Goal: Task Accomplishment & Management: Use online tool/utility

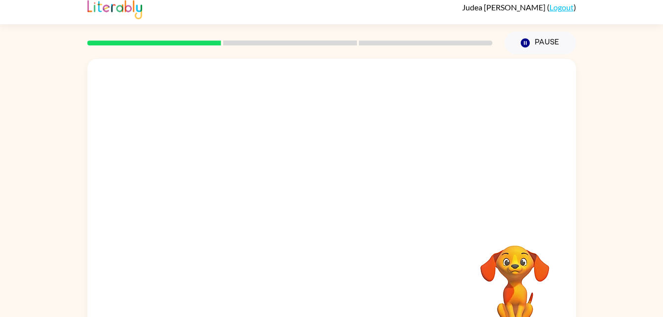
scroll to position [30, 0]
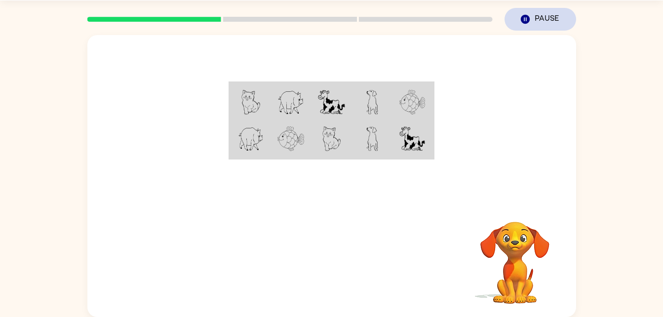
click at [526, 24] on icon "Pause" at bounding box center [525, 19] width 11 height 11
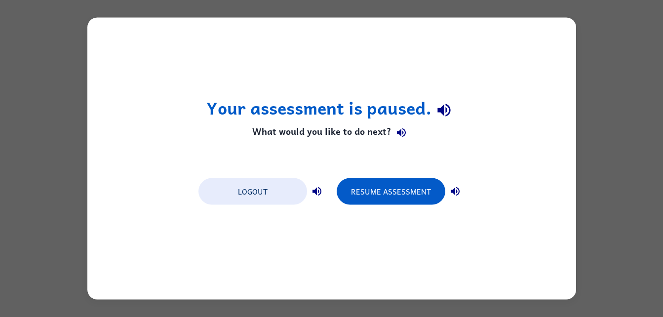
scroll to position [0, 0]
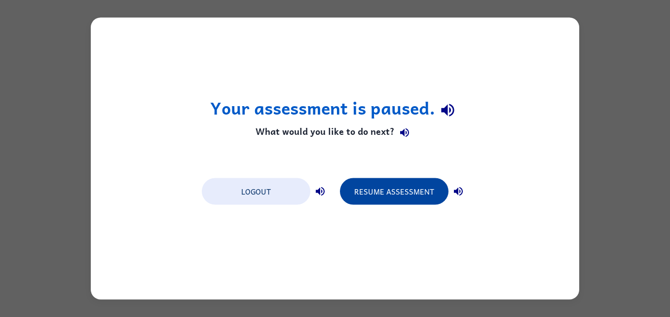
click at [384, 185] on button "Resume Assessment" at bounding box center [394, 191] width 109 height 27
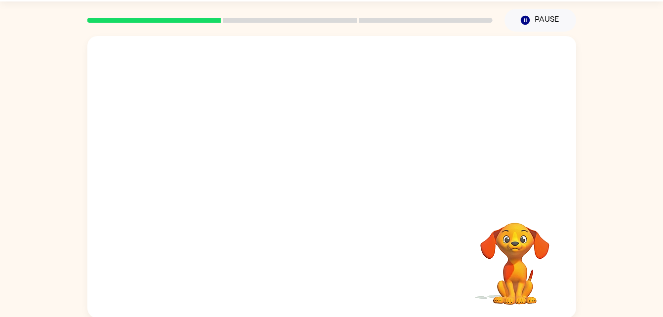
scroll to position [30, 0]
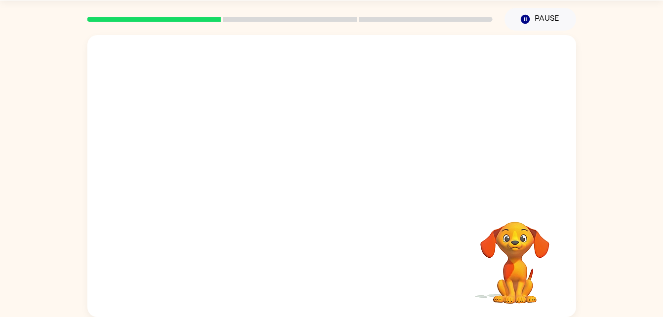
click at [532, 256] on video "Your browser must support playing .mp4 files to use Literably. Please try using…" at bounding box center [514, 255] width 99 height 99
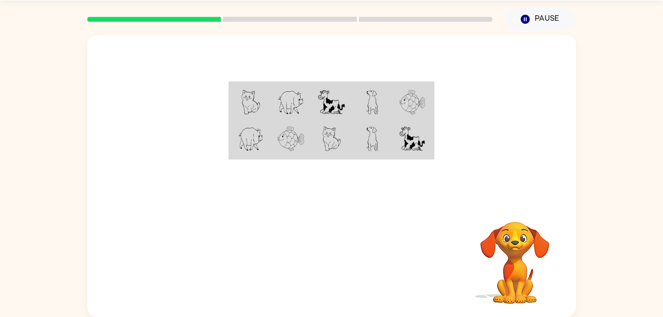
click at [315, 109] on td at bounding box center [331, 102] width 40 height 38
click at [295, 106] on img at bounding box center [290, 102] width 27 height 25
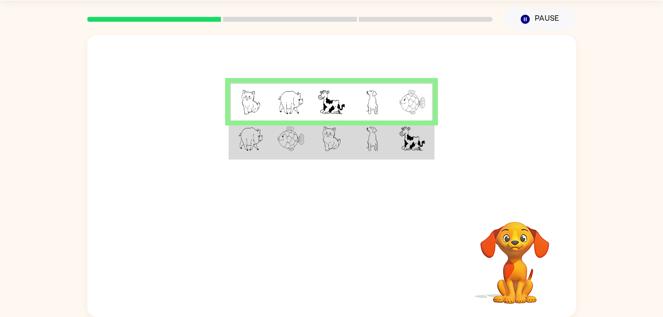
click at [295, 106] on img at bounding box center [290, 102] width 27 height 25
click at [312, 141] on td at bounding box center [331, 139] width 40 height 38
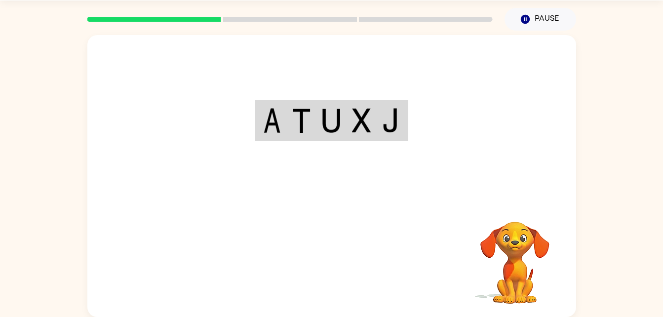
click at [340, 281] on div "Your browser must support playing .mp4 files to use Literably. Please try using…" at bounding box center [331, 176] width 489 height 282
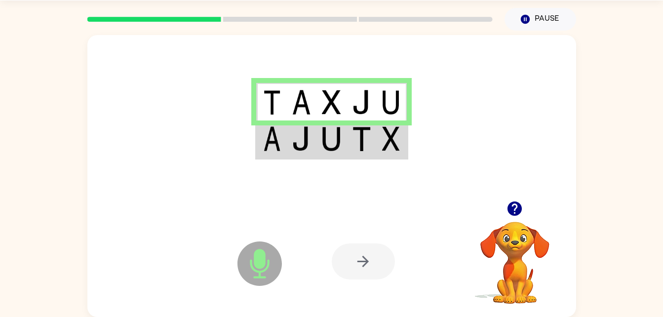
click at [304, 150] on img at bounding box center [301, 138] width 19 height 25
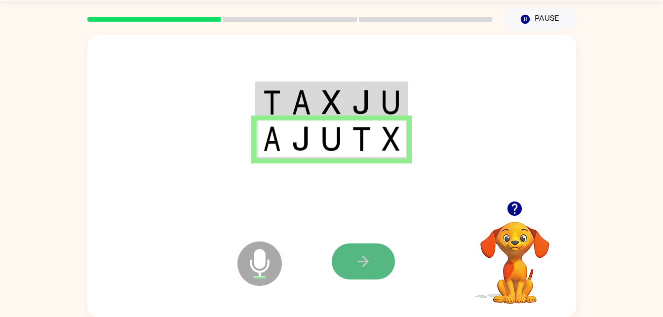
click at [359, 263] on icon "button" at bounding box center [362, 261] width 17 height 17
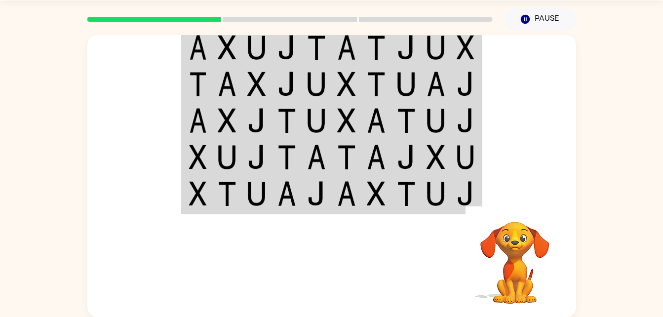
scroll to position [0, 0]
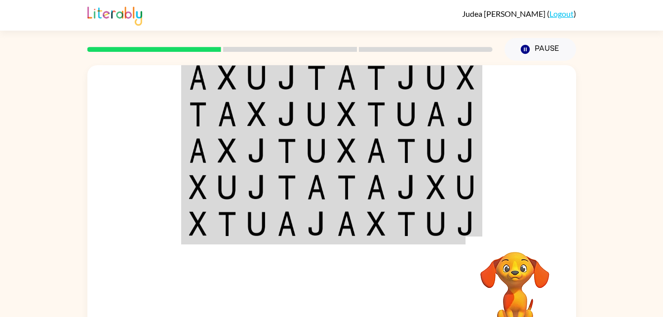
click at [400, 188] on img at bounding box center [406, 187] width 19 height 25
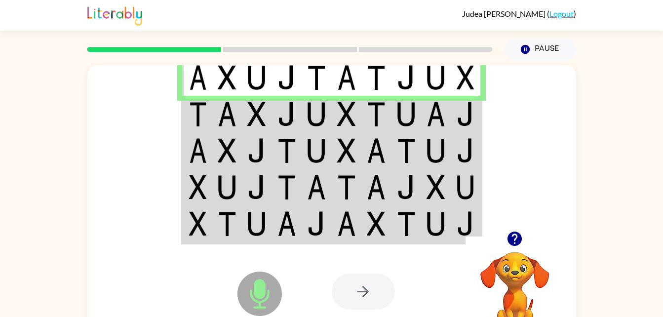
click at [247, 115] on img at bounding box center [256, 114] width 19 height 25
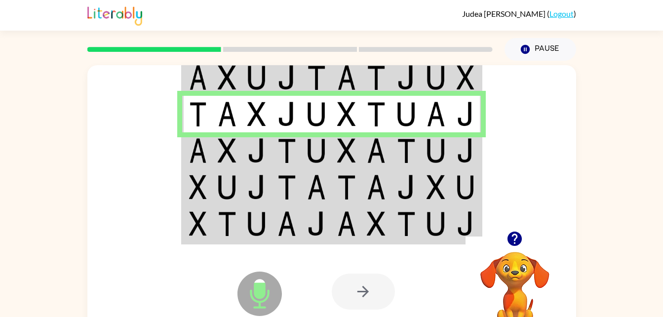
click at [227, 155] on img at bounding box center [227, 150] width 19 height 25
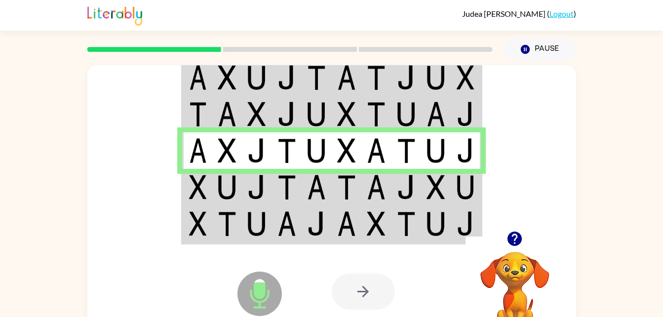
click at [203, 188] on img at bounding box center [198, 187] width 18 height 25
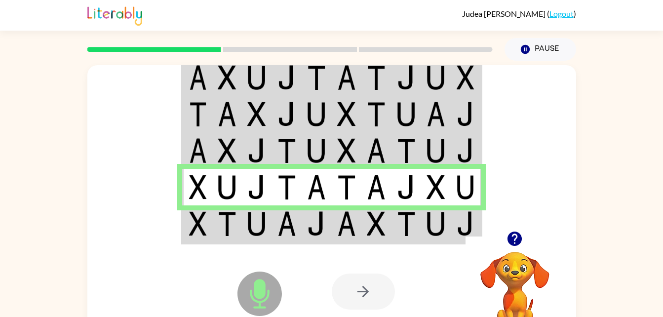
click at [218, 231] on img at bounding box center [227, 223] width 19 height 25
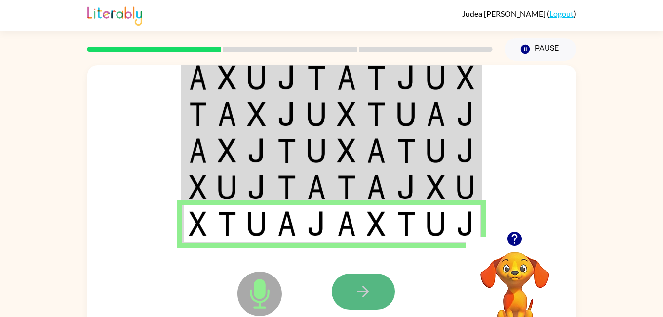
click at [379, 282] on button "button" at bounding box center [363, 291] width 63 height 36
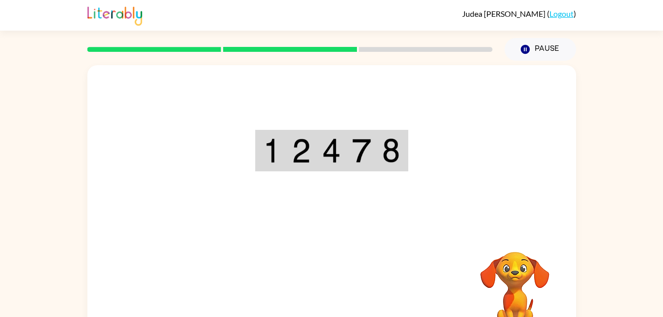
scroll to position [30, 0]
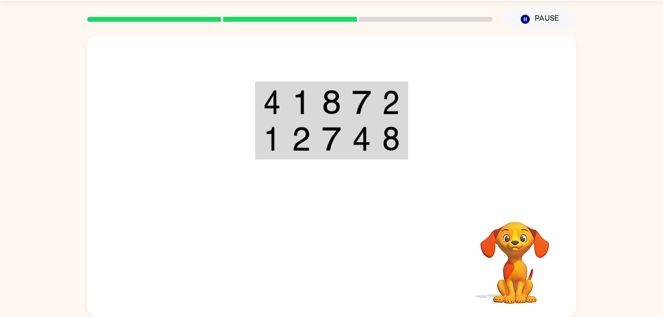
drag, startPoint x: 467, startPoint y: 276, endPoint x: 504, endPoint y: 280, distance: 37.2
click at [490, 279] on video "Your browser must support playing .mp4 files to use Literably. Please try using…" at bounding box center [514, 255] width 99 height 99
drag, startPoint x: 514, startPoint y: 280, endPoint x: 509, endPoint y: 266, distance: 15.1
click at [510, 267] on video "Your browser must support playing .mp4 files to use Literably. Please try using…" at bounding box center [514, 255] width 99 height 99
click at [461, 249] on div at bounding box center [405, 261] width 146 height 111
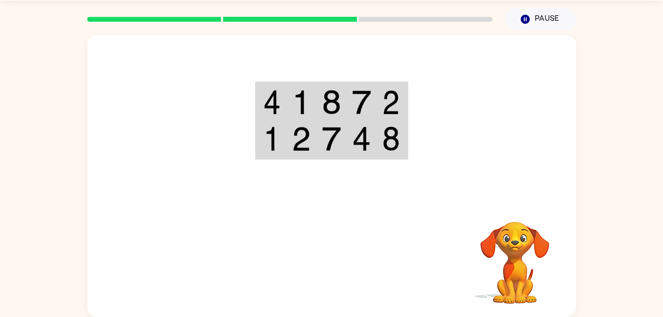
click at [334, 103] on img at bounding box center [331, 102] width 19 height 25
click at [332, 102] on img at bounding box center [331, 102] width 19 height 25
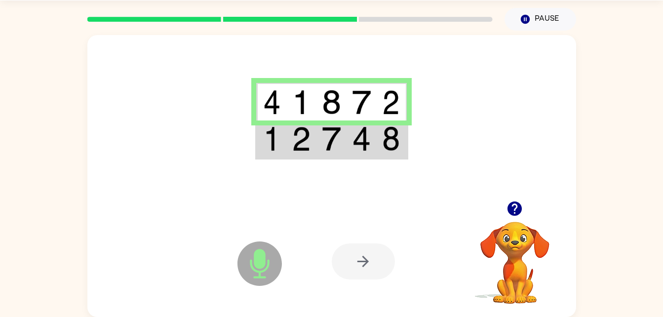
click at [325, 145] on img at bounding box center [331, 138] width 19 height 25
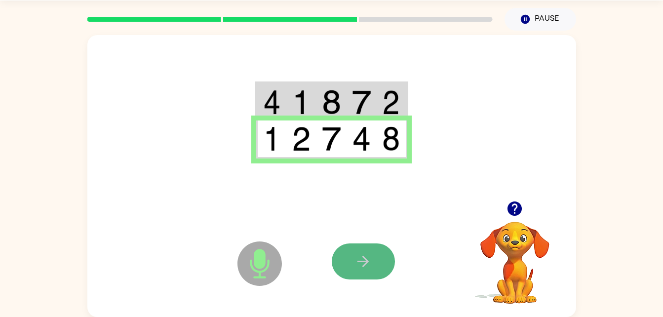
click at [364, 262] on icon "button" at bounding box center [362, 261] width 11 height 11
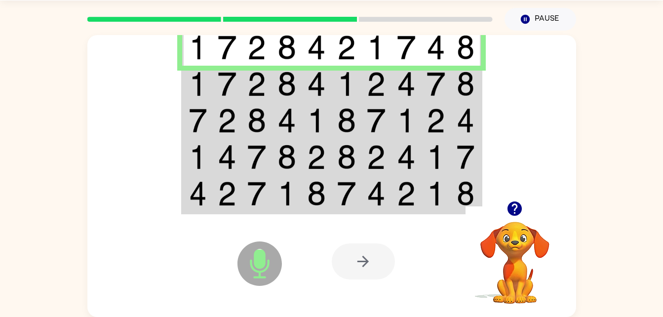
click at [208, 84] on td at bounding box center [197, 84] width 30 height 37
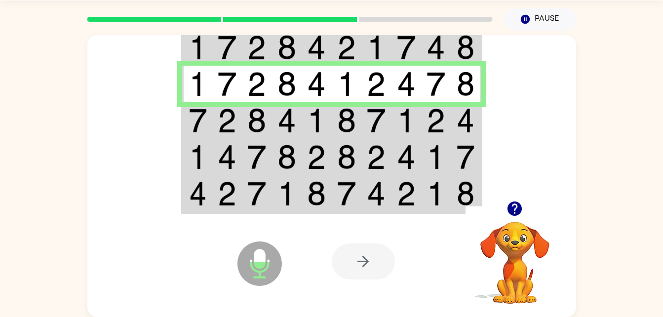
click at [238, 115] on td at bounding box center [227, 120] width 30 height 37
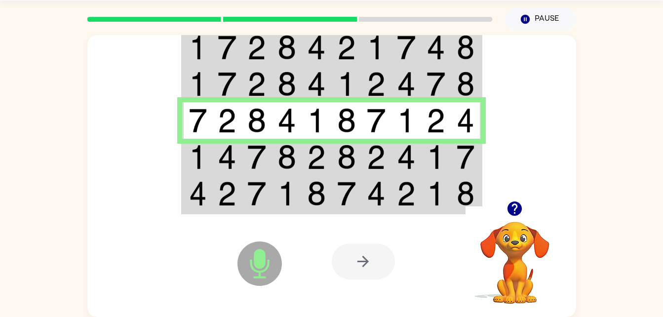
click at [212, 159] on td at bounding box center [227, 157] width 30 height 37
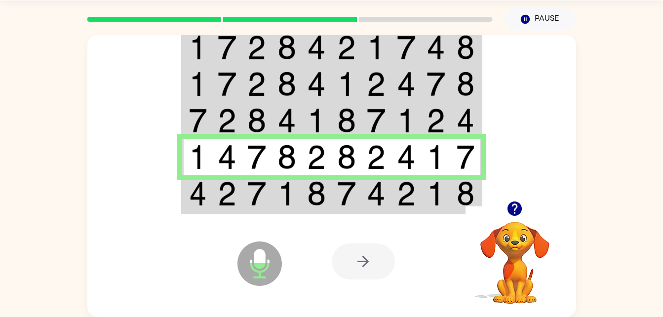
click at [283, 204] on img at bounding box center [286, 193] width 19 height 25
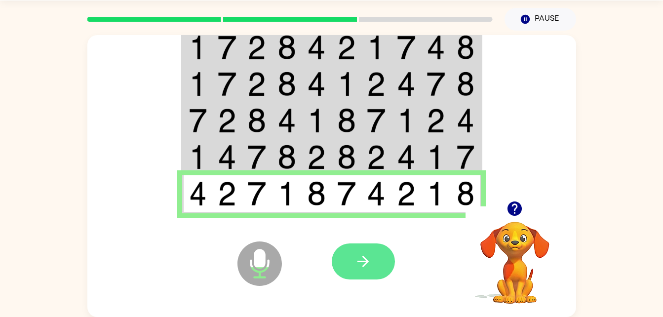
click at [368, 250] on button "button" at bounding box center [363, 261] width 63 height 36
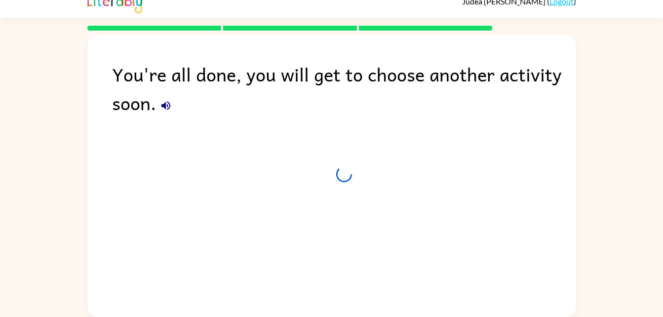
scroll to position [12, 0]
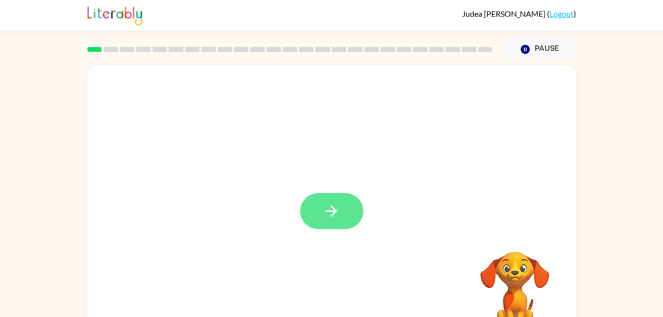
click at [318, 216] on button "button" at bounding box center [331, 211] width 63 height 36
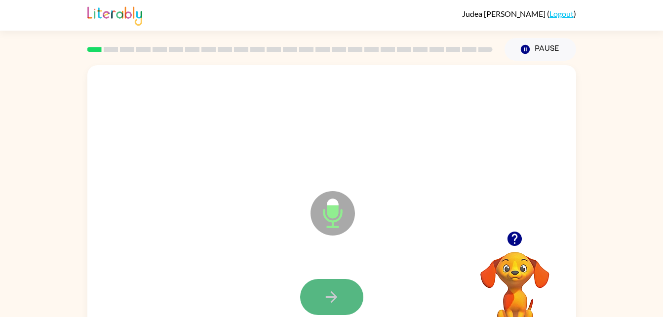
click at [336, 283] on button "button" at bounding box center [331, 297] width 63 height 36
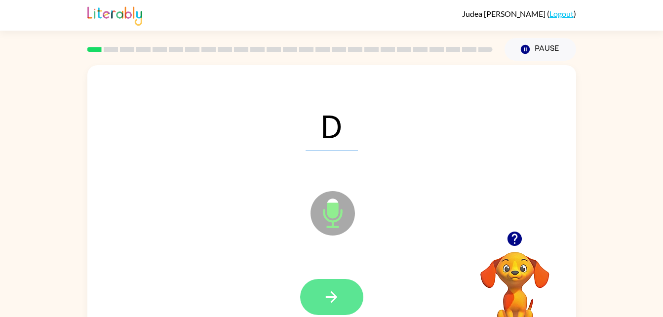
click at [335, 295] on icon "button" at bounding box center [331, 296] width 11 height 11
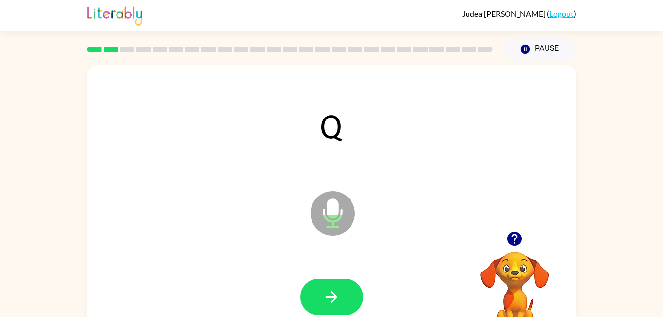
click at [335, 295] on icon "button" at bounding box center [331, 296] width 11 height 11
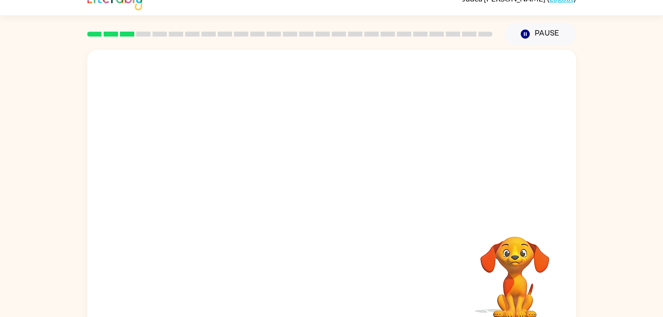
scroll to position [14, 0]
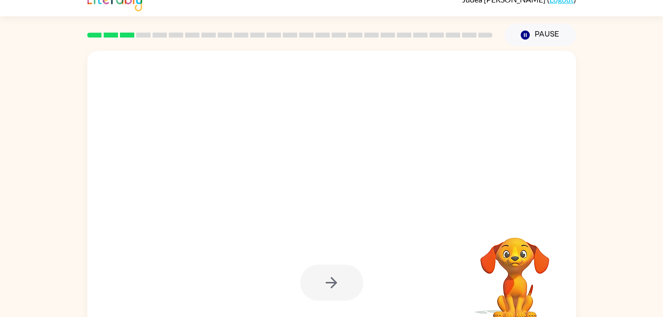
click at [405, 255] on div at bounding box center [331, 282] width 469 height 81
click at [394, 263] on div at bounding box center [331, 282] width 469 height 81
drag, startPoint x: 275, startPoint y: 314, endPoint x: 298, endPoint y: 303, distance: 25.6
click at [292, 312] on div at bounding box center [331, 282] width 469 height 81
click at [318, 276] on div at bounding box center [331, 283] width 63 height 36
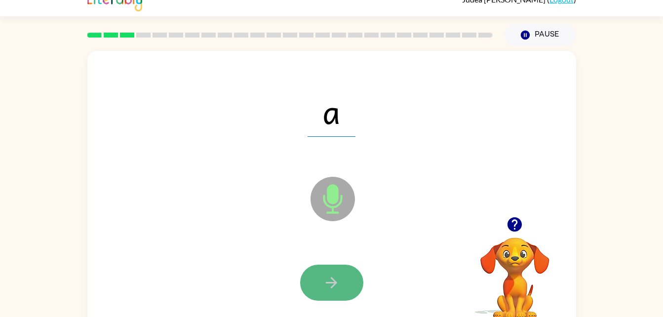
click at [349, 269] on button "button" at bounding box center [331, 283] width 63 height 36
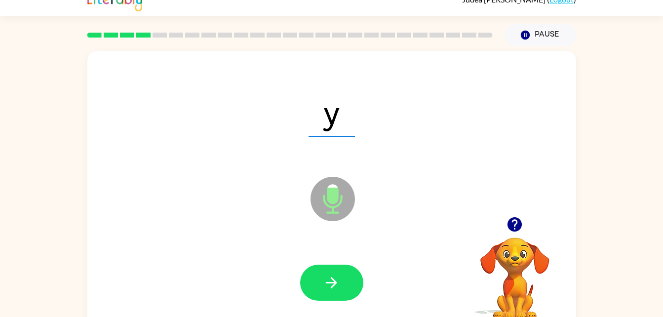
click at [349, 269] on button "button" at bounding box center [331, 283] width 63 height 36
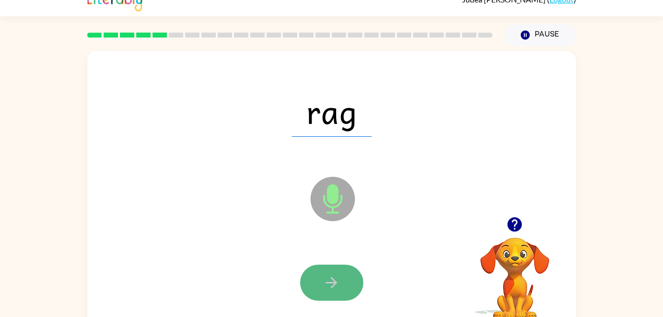
click at [349, 269] on button "button" at bounding box center [331, 283] width 63 height 36
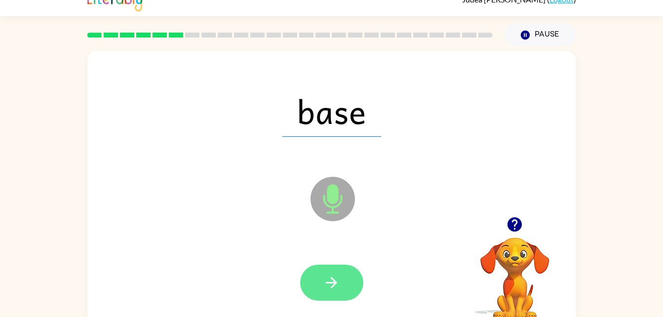
click at [347, 279] on button "button" at bounding box center [331, 283] width 63 height 36
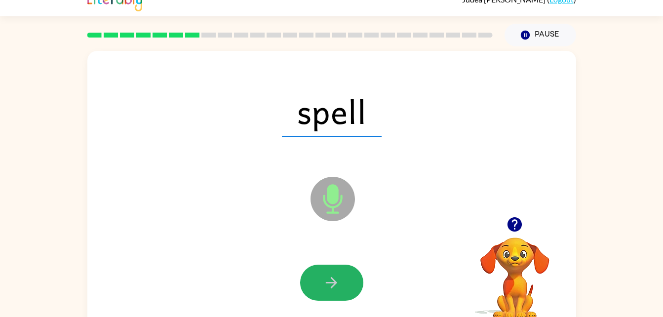
click at [347, 279] on button "button" at bounding box center [331, 283] width 63 height 36
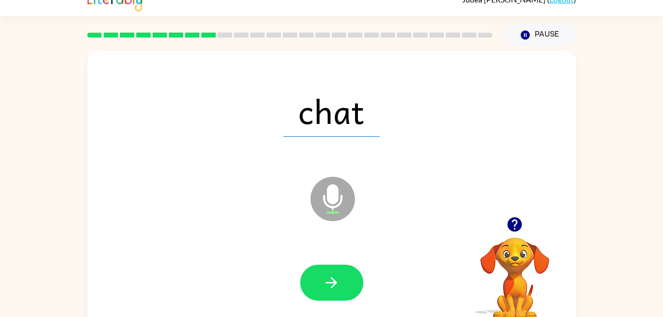
click at [347, 279] on button "button" at bounding box center [331, 283] width 63 height 36
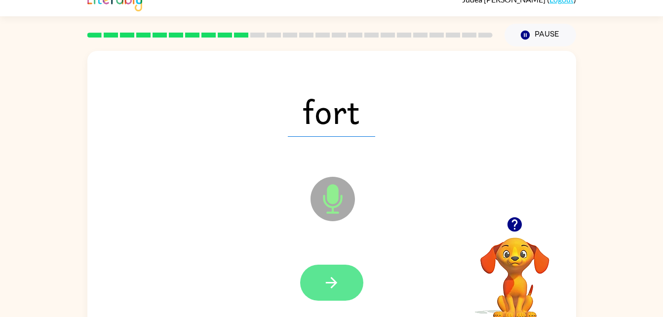
click at [336, 290] on icon "button" at bounding box center [331, 282] width 17 height 17
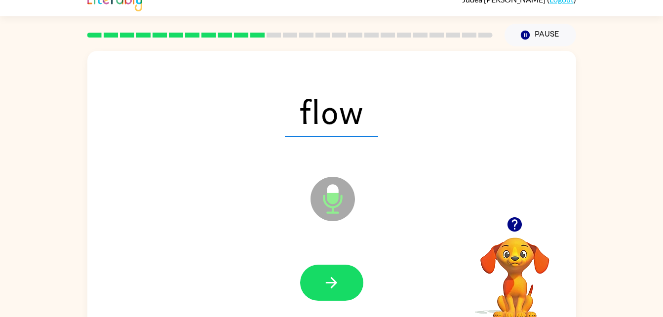
drag, startPoint x: 341, startPoint y: 284, endPoint x: 297, endPoint y: 292, distance: 44.1
click at [297, 292] on div at bounding box center [331, 282] width 469 height 81
click at [318, 287] on button "button" at bounding box center [331, 283] width 63 height 36
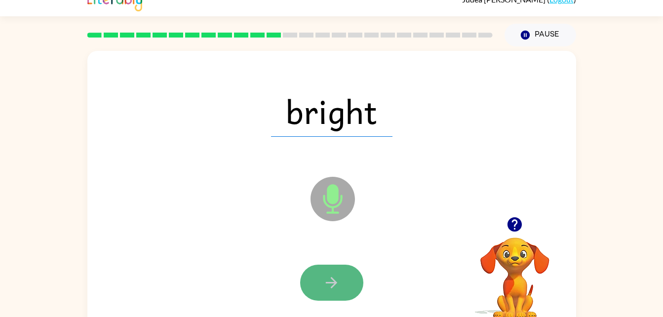
click at [344, 282] on button "button" at bounding box center [331, 283] width 63 height 36
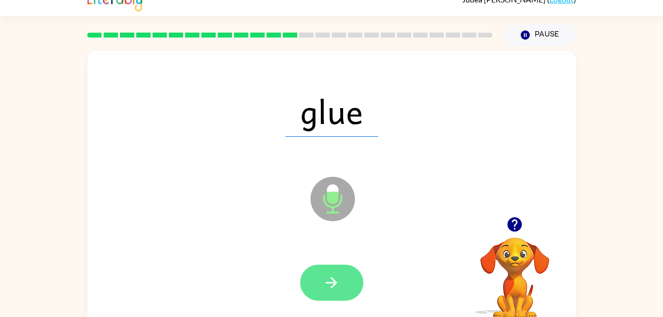
click at [344, 280] on button "button" at bounding box center [331, 283] width 63 height 36
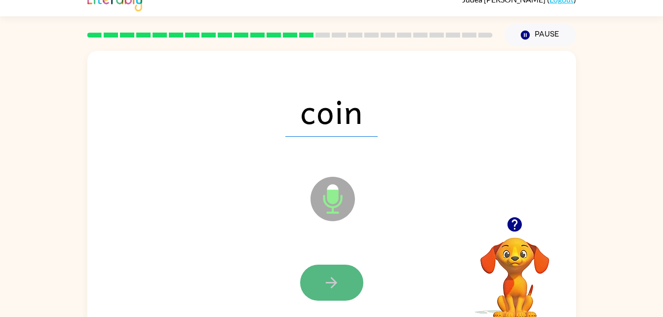
click at [344, 282] on button "button" at bounding box center [331, 283] width 63 height 36
click at [341, 278] on button "button" at bounding box center [331, 283] width 63 height 36
click at [341, 281] on button "button" at bounding box center [331, 283] width 63 height 36
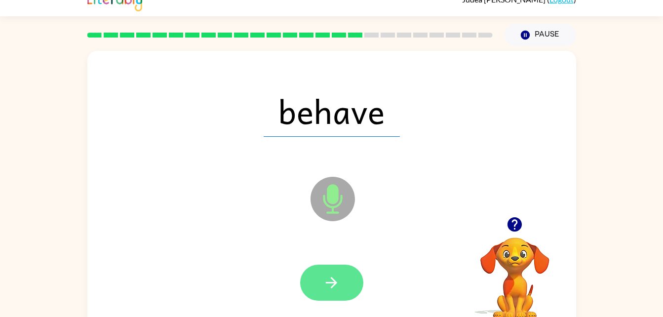
click at [342, 282] on button "button" at bounding box center [331, 283] width 63 height 36
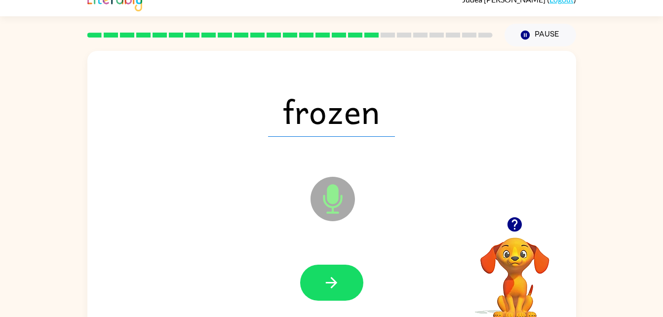
click at [342, 282] on button "button" at bounding box center [331, 283] width 63 height 36
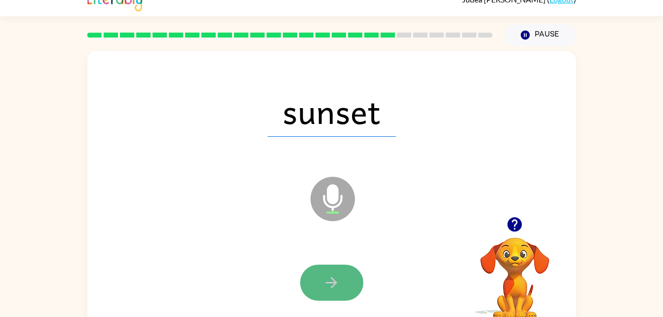
click at [341, 283] on button "button" at bounding box center [331, 283] width 63 height 36
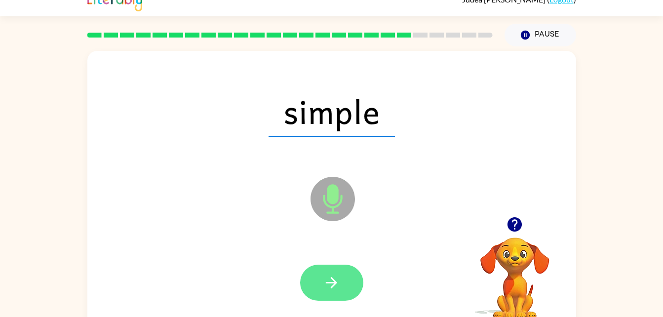
click at [329, 279] on icon "button" at bounding box center [331, 282] width 17 height 17
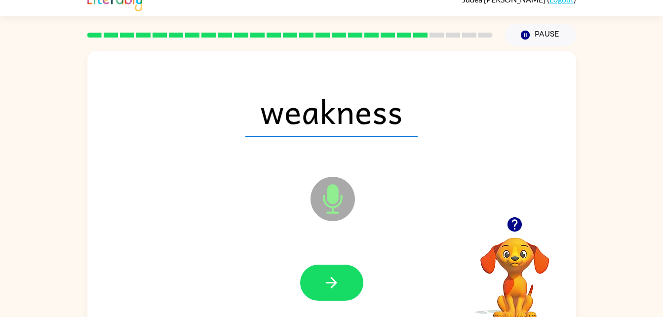
drag, startPoint x: 330, startPoint y: 280, endPoint x: 241, endPoint y: 253, distance: 92.3
click at [241, 253] on div at bounding box center [331, 282] width 469 height 81
click at [319, 284] on button "button" at bounding box center [331, 283] width 63 height 36
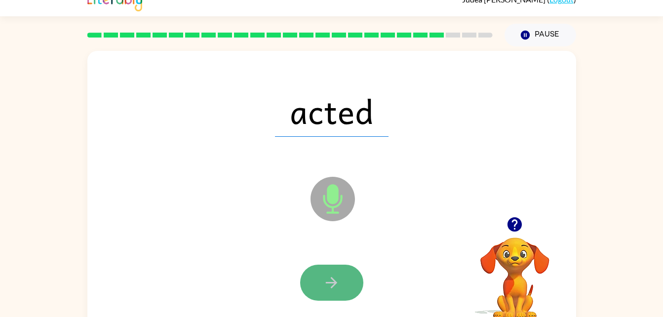
click at [324, 274] on icon "button" at bounding box center [331, 282] width 17 height 17
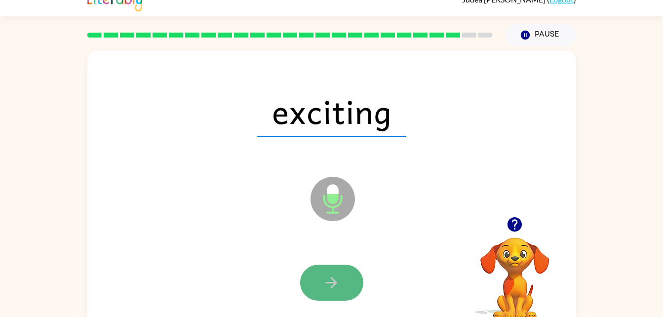
drag, startPoint x: 328, startPoint y: 275, endPoint x: 318, endPoint y: 274, distance: 10.4
click at [318, 274] on button "button" at bounding box center [331, 283] width 63 height 36
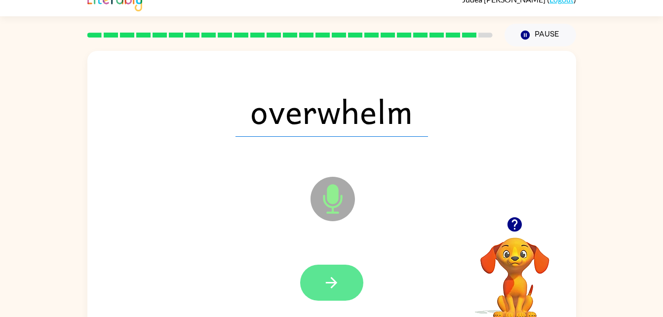
click at [341, 273] on button "button" at bounding box center [331, 283] width 63 height 36
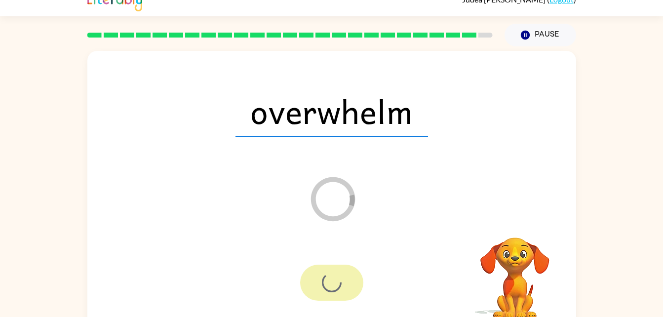
scroll to position [12, 0]
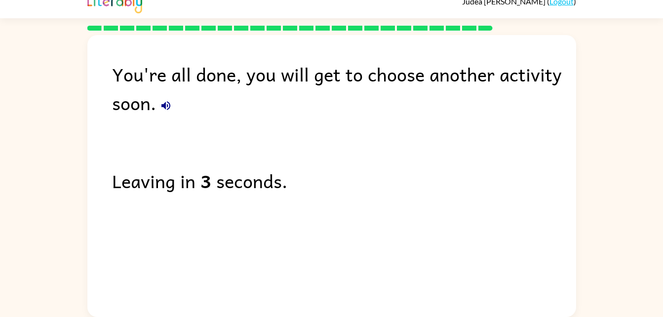
click at [164, 100] on icon "button" at bounding box center [166, 106] width 12 height 12
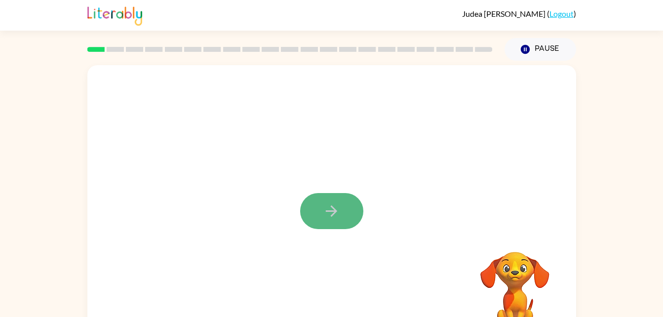
click at [342, 206] on button "button" at bounding box center [331, 211] width 63 height 36
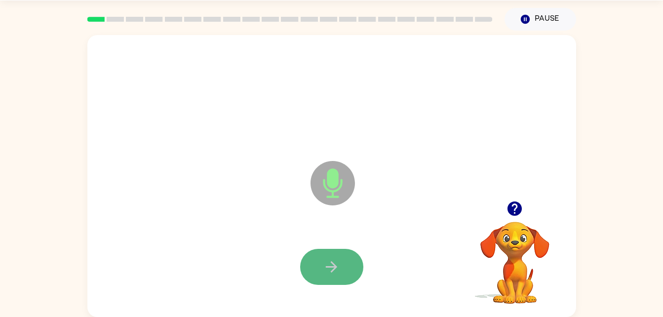
click at [328, 257] on button "button" at bounding box center [331, 267] width 63 height 36
click at [317, 263] on button "button" at bounding box center [331, 267] width 63 height 36
click at [322, 268] on button "button" at bounding box center [331, 267] width 63 height 36
click at [329, 268] on icon "button" at bounding box center [331, 266] width 17 height 17
click at [329, 270] on icon "button" at bounding box center [331, 266] width 17 height 17
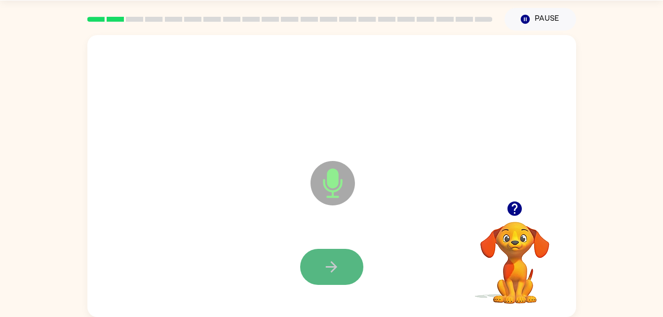
click at [329, 270] on icon "button" at bounding box center [331, 266] width 17 height 17
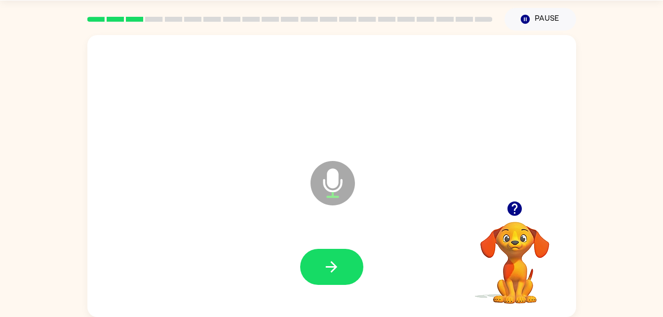
drag, startPoint x: 329, startPoint y: 270, endPoint x: 276, endPoint y: 262, distance: 54.0
click at [276, 262] on div at bounding box center [331, 267] width 469 height 81
drag, startPoint x: 357, startPoint y: 281, endPoint x: 343, endPoint y: 270, distance: 18.7
click at [344, 271] on div at bounding box center [331, 267] width 63 height 36
click at [341, 268] on button "button" at bounding box center [331, 267] width 63 height 36
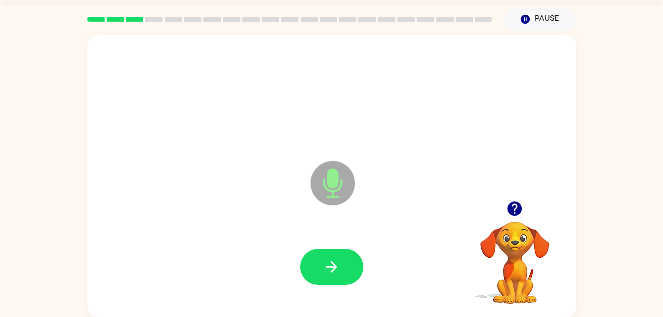
click at [341, 268] on button "button" at bounding box center [331, 267] width 63 height 36
click at [341, 269] on button "button" at bounding box center [331, 267] width 63 height 36
drag, startPoint x: 341, startPoint y: 269, endPoint x: 298, endPoint y: 253, distance: 45.9
click at [298, 253] on div at bounding box center [331, 267] width 469 height 81
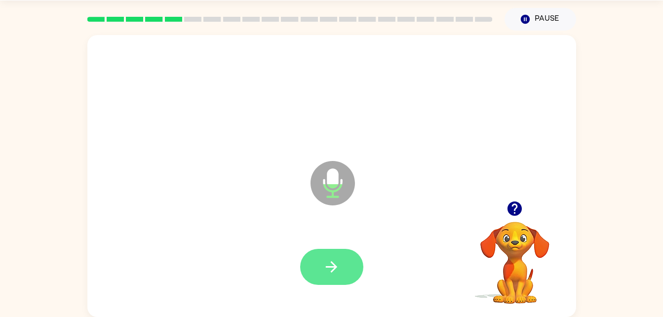
click at [311, 261] on button "button" at bounding box center [331, 267] width 63 height 36
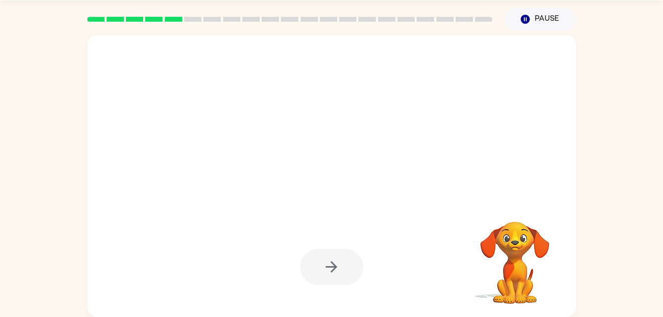
click at [347, 275] on div at bounding box center [331, 267] width 63 height 36
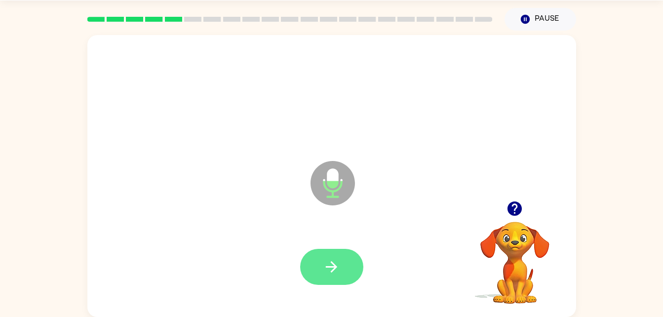
click at [317, 270] on button "button" at bounding box center [331, 267] width 63 height 36
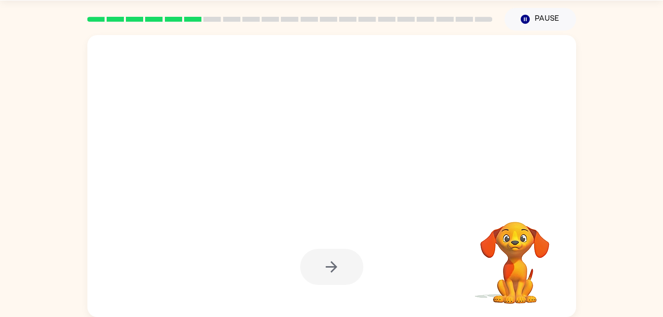
drag, startPoint x: 317, startPoint y: 270, endPoint x: 96, endPoint y: 242, distance: 222.4
click at [96, 242] on div at bounding box center [331, 176] width 489 height 282
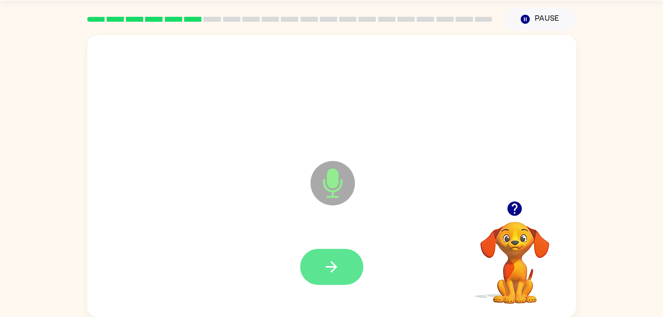
click at [343, 267] on button "button" at bounding box center [331, 267] width 63 height 36
click at [342, 270] on button "button" at bounding box center [331, 267] width 63 height 36
click at [348, 271] on button "button" at bounding box center [331, 267] width 63 height 36
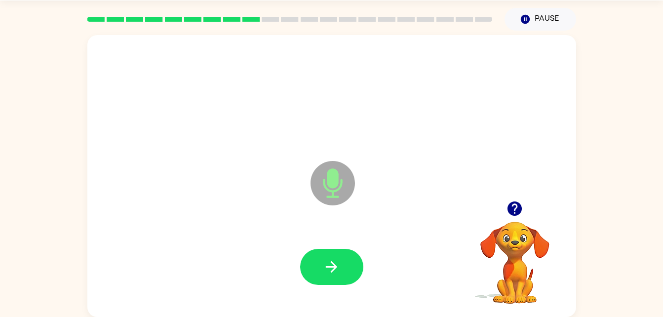
drag, startPoint x: 348, startPoint y: 271, endPoint x: 318, endPoint y: 273, distance: 30.2
click at [318, 273] on button "button" at bounding box center [331, 267] width 63 height 36
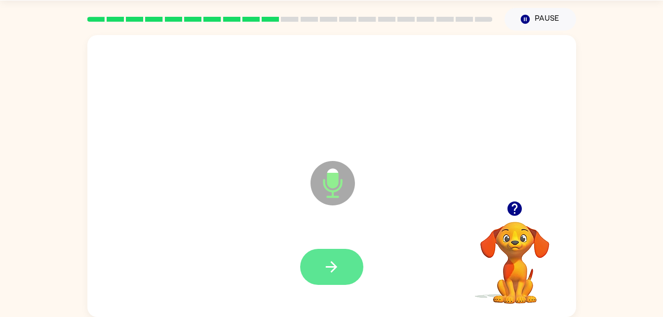
click at [319, 273] on button "button" at bounding box center [331, 267] width 63 height 36
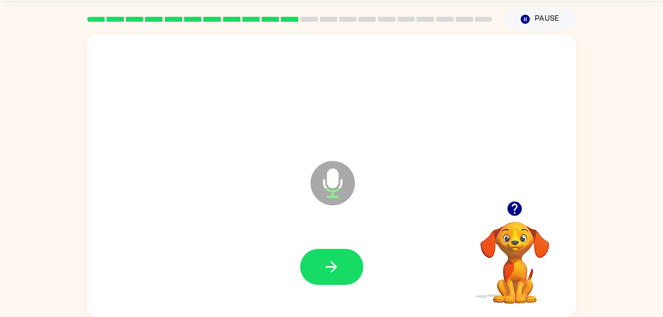
click at [319, 273] on button "button" at bounding box center [331, 267] width 63 height 36
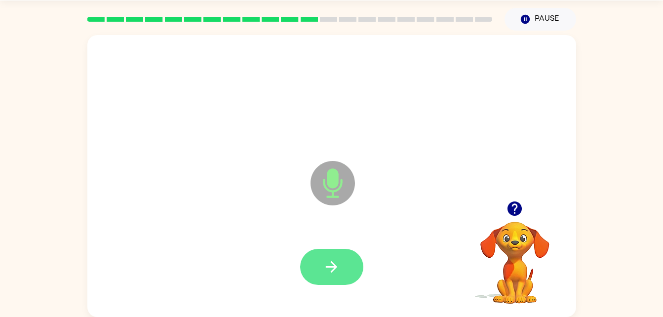
click at [325, 260] on icon "button" at bounding box center [331, 266] width 17 height 17
click at [330, 264] on icon "button" at bounding box center [331, 266] width 17 height 17
drag, startPoint x: 330, startPoint y: 264, endPoint x: 321, endPoint y: 271, distance: 11.6
click at [321, 271] on button "button" at bounding box center [331, 267] width 63 height 36
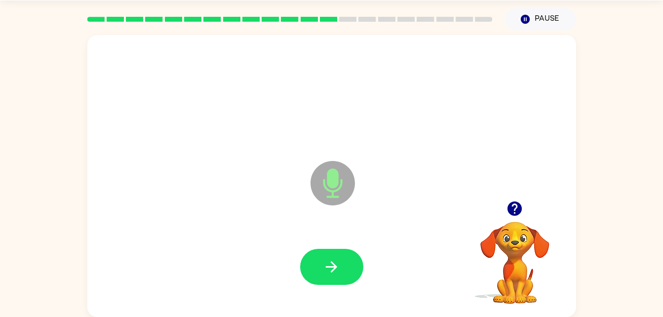
drag, startPoint x: 321, startPoint y: 271, endPoint x: 267, endPoint y: 277, distance: 54.6
click at [267, 277] on div at bounding box center [331, 267] width 469 height 81
drag, startPoint x: 340, startPoint y: 274, endPoint x: 323, endPoint y: 298, distance: 29.4
drag, startPoint x: 323, startPoint y: 298, endPoint x: 304, endPoint y: 280, distance: 26.2
click at [304, 280] on div at bounding box center [331, 267] width 63 height 36
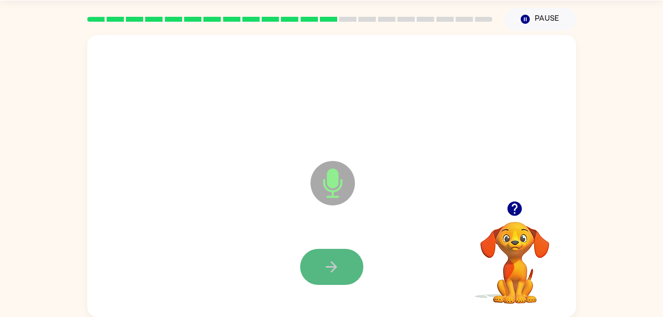
click at [336, 268] on icon "button" at bounding box center [331, 266] width 17 height 17
drag, startPoint x: 336, startPoint y: 268, endPoint x: 316, endPoint y: 267, distance: 19.8
click at [316, 267] on button "button" at bounding box center [331, 267] width 63 height 36
drag, startPoint x: 316, startPoint y: 267, endPoint x: 312, endPoint y: 271, distance: 5.2
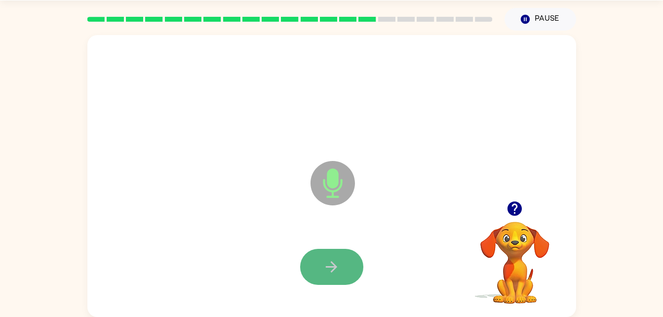
click at [312, 271] on button "button" at bounding box center [331, 267] width 63 height 36
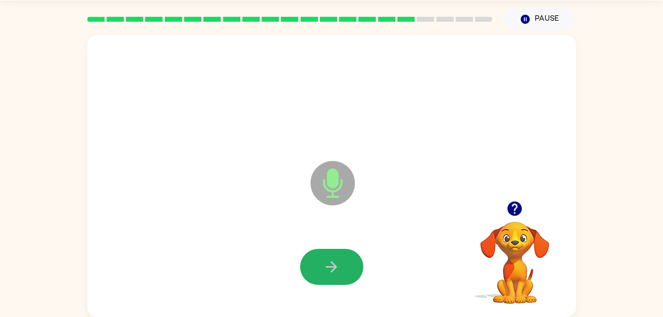
click at [312, 271] on button "button" at bounding box center [331, 267] width 63 height 36
click at [314, 274] on button "button" at bounding box center [331, 267] width 63 height 36
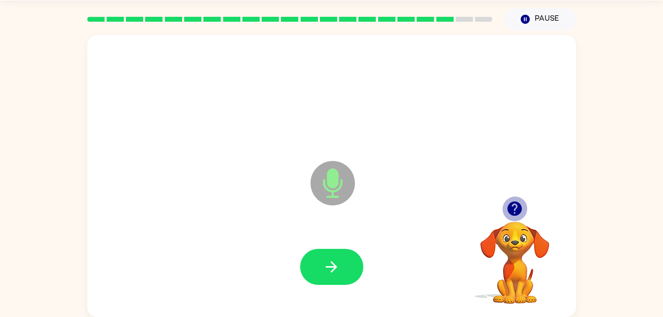
click at [512, 209] on icon "button" at bounding box center [514, 208] width 14 height 14
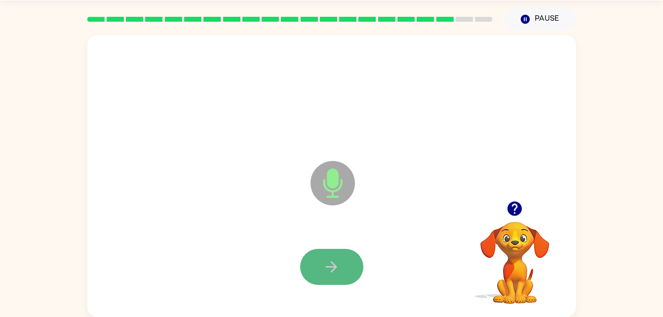
click at [348, 267] on button "button" at bounding box center [331, 267] width 63 height 36
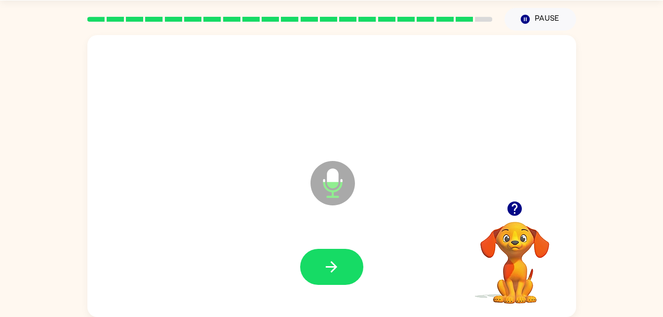
click at [512, 216] on icon "button" at bounding box center [514, 208] width 17 height 17
click at [517, 215] on icon "button" at bounding box center [514, 208] width 14 height 14
click at [332, 272] on icon "button" at bounding box center [331, 266] width 17 height 17
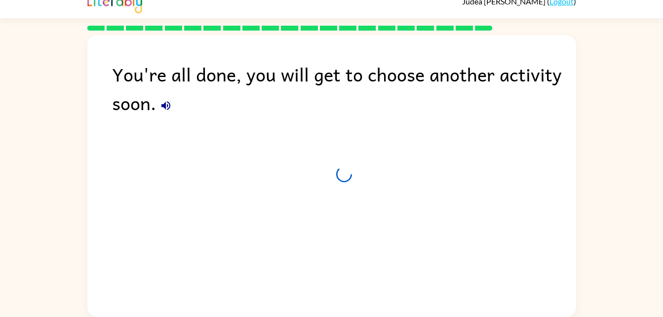
scroll to position [12, 0]
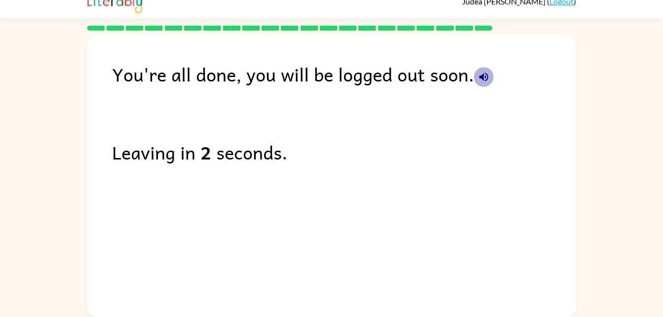
click at [480, 75] on icon "button" at bounding box center [483, 77] width 9 height 9
